Goal: Task Accomplishment & Management: Use online tool/utility

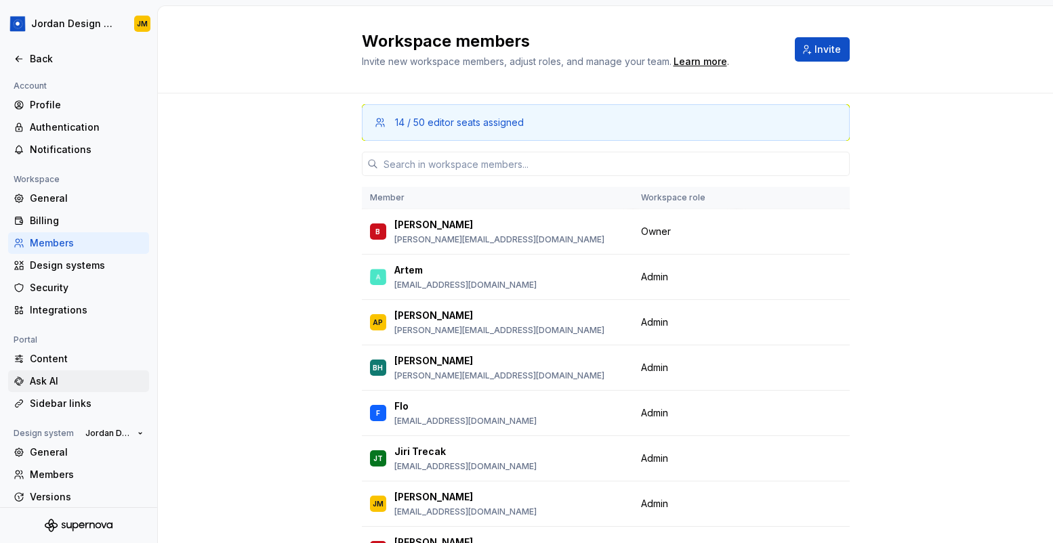
click at [82, 380] on div "Ask AI" at bounding box center [87, 382] width 114 height 14
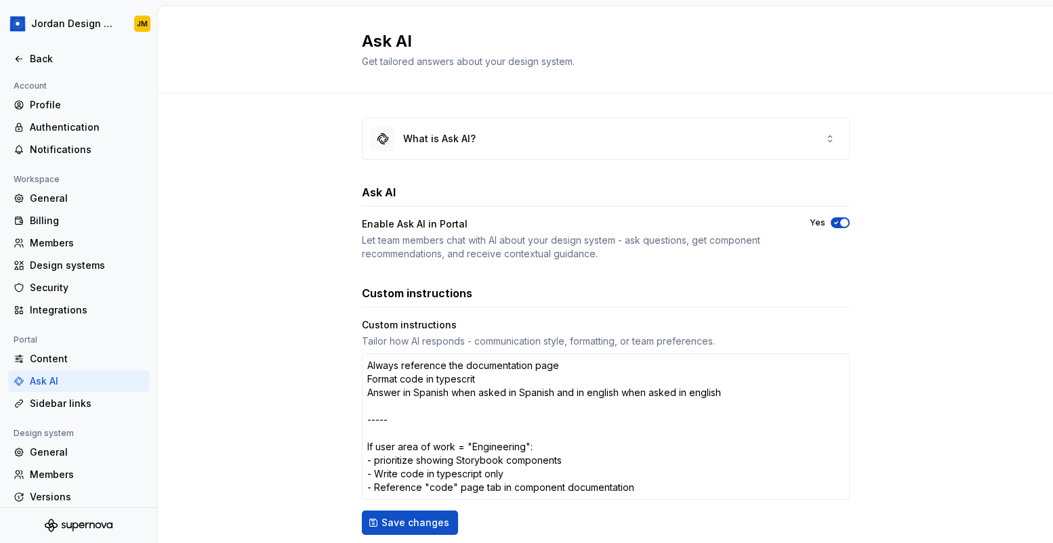
type textarea "*"
